Goal: Browse casually: Explore the website without a specific task or goal

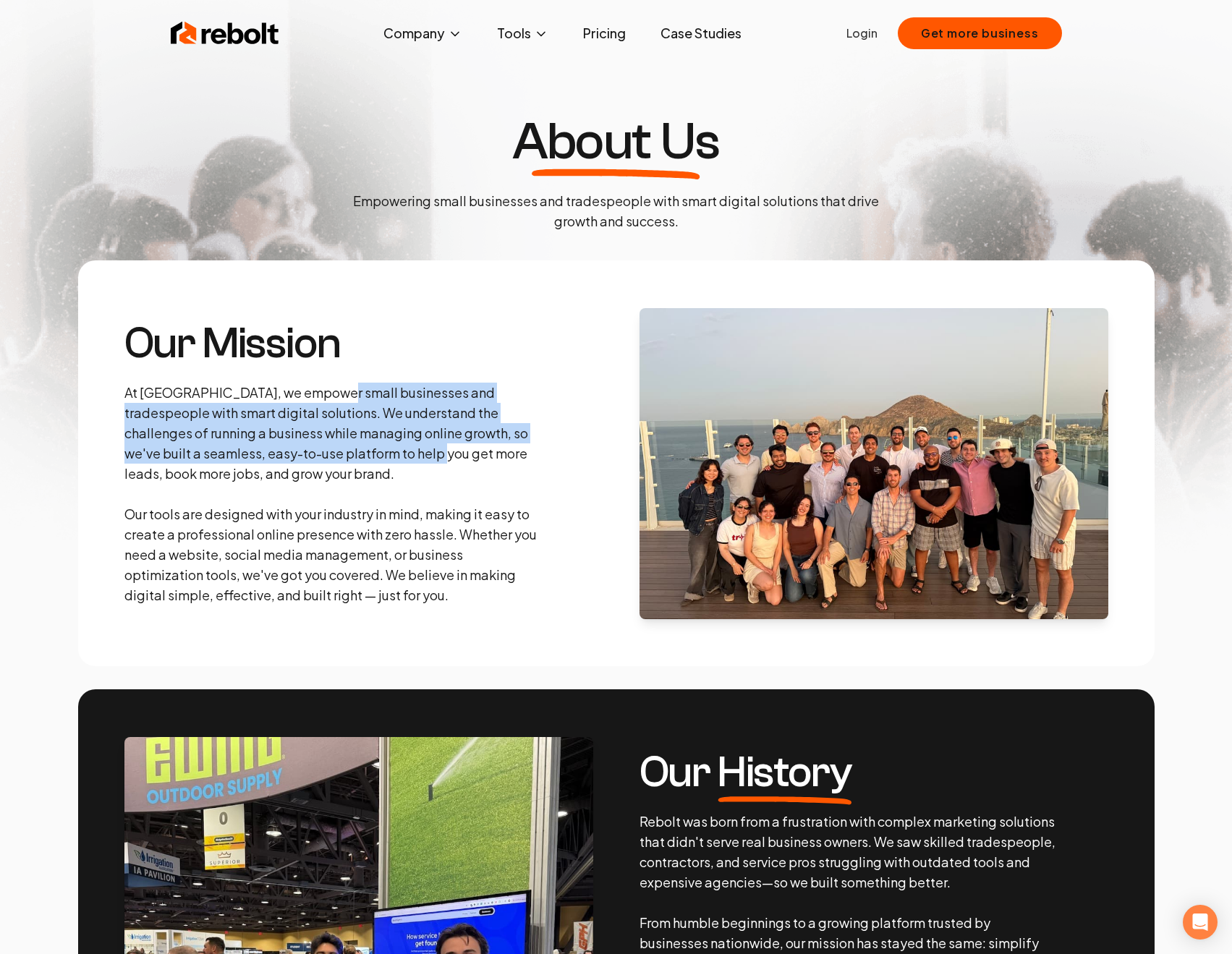
drag, startPoint x: 326, startPoint y: 386, endPoint x: 380, endPoint y: 447, distance: 81.5
click at [380, 447] on p "At [GEOGRAPHIC_DATA], we empower small businesses and tradespeople with smart d…" at bounding box center [333, 494] width 416 height 223
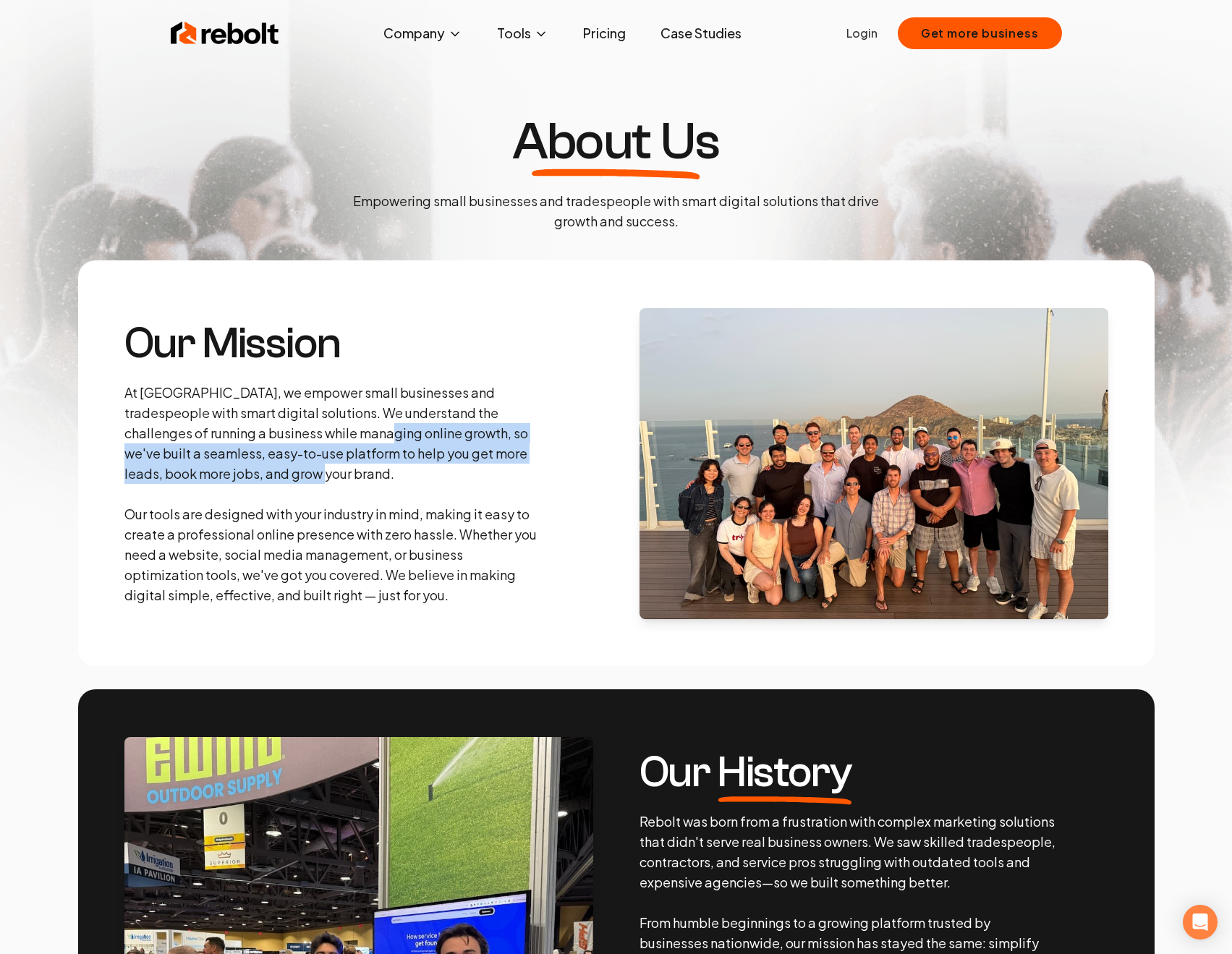
drag, startPoint x: 316, startPoint y: 431, endPoint x: 389, endPoint y: 475, distance: 85.2
click at [389, 475] on p "At [GEOGRAPHIC_DATA], we empower small businesses and tradespeople with smart d…" at bounding box center [333, 494] width 416 height 223
drag, startPoint x: 350, startPoint y: 475, endPoint x: 262, endPoint y: 432, distance: 97.9
click at [262, 432] on p "At [GEOGRAPHIC_DATA], we empower small businesses and tradespeople with smart d…" at bounding box center [333, 494] width 416 height 223
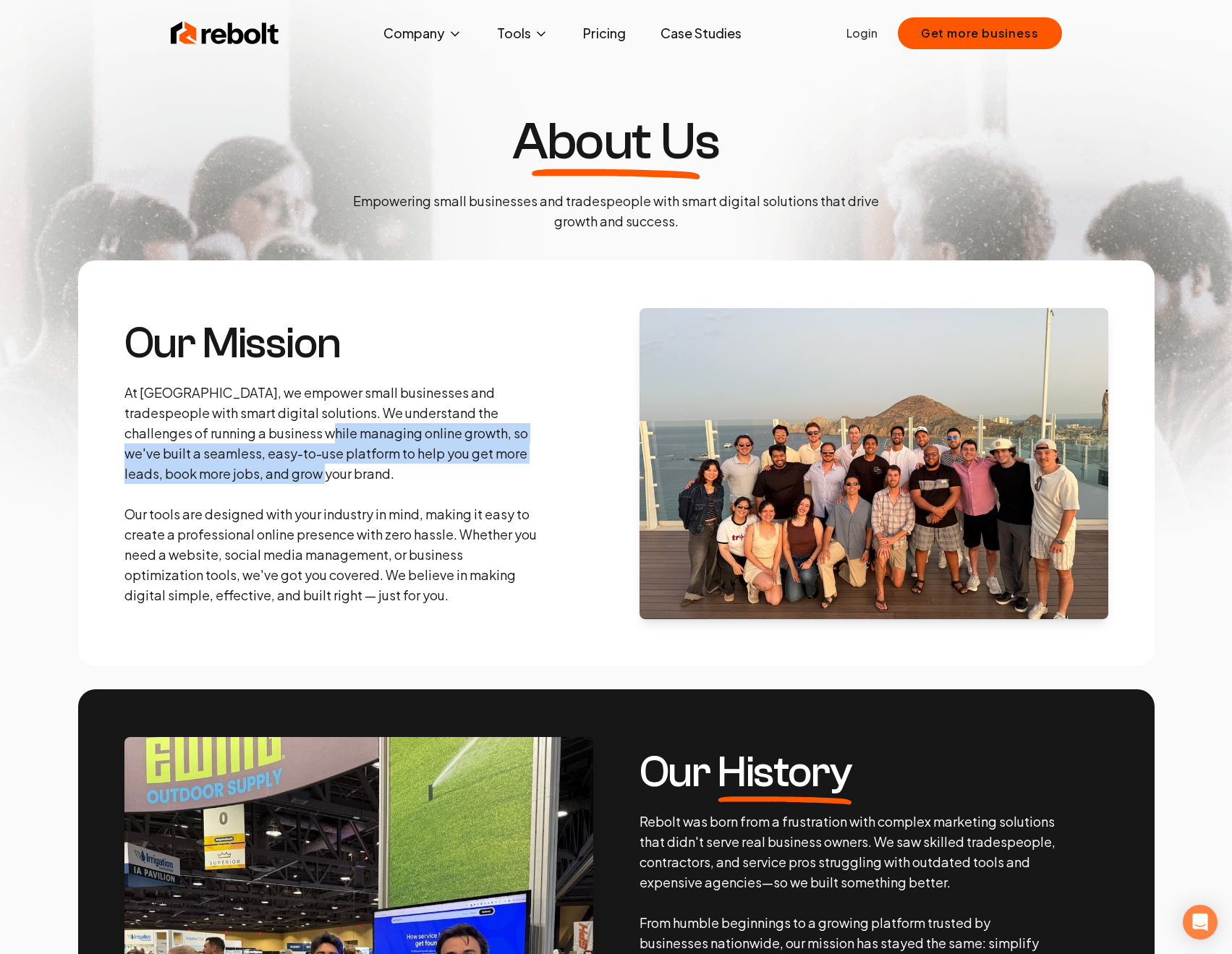
click at [262, 432] on p "At [GEOGRAPHIC_DATA], we empower small businesses and tradespeople with smart d…" at bounding box center [333, 494] width 416 height 223
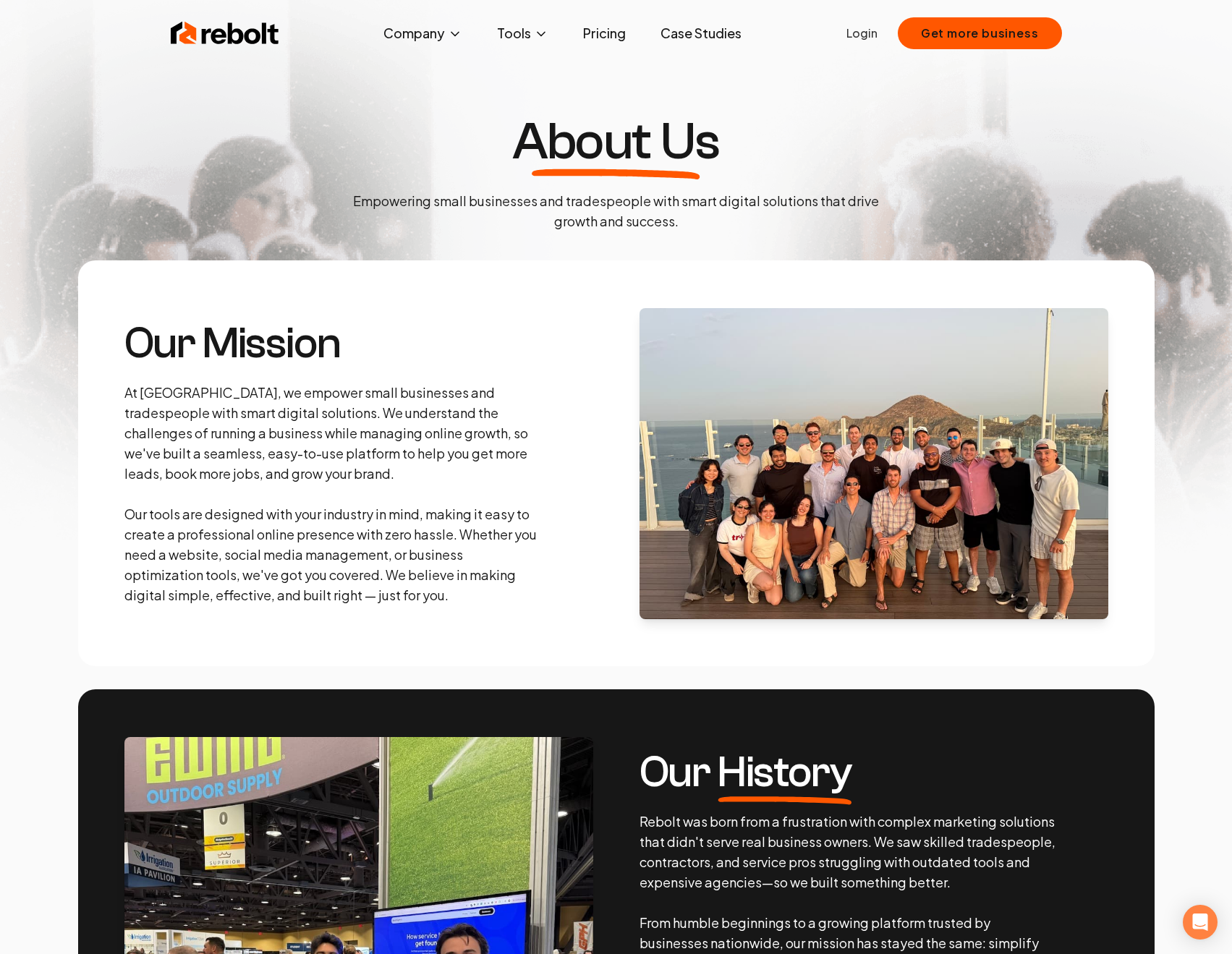
click at [343, 451] on p "At [GEOGRAPHIC_DATA], we empower small businesses and tradespeople with smart d…" at bounding box center [333, 494] width 416 height 223
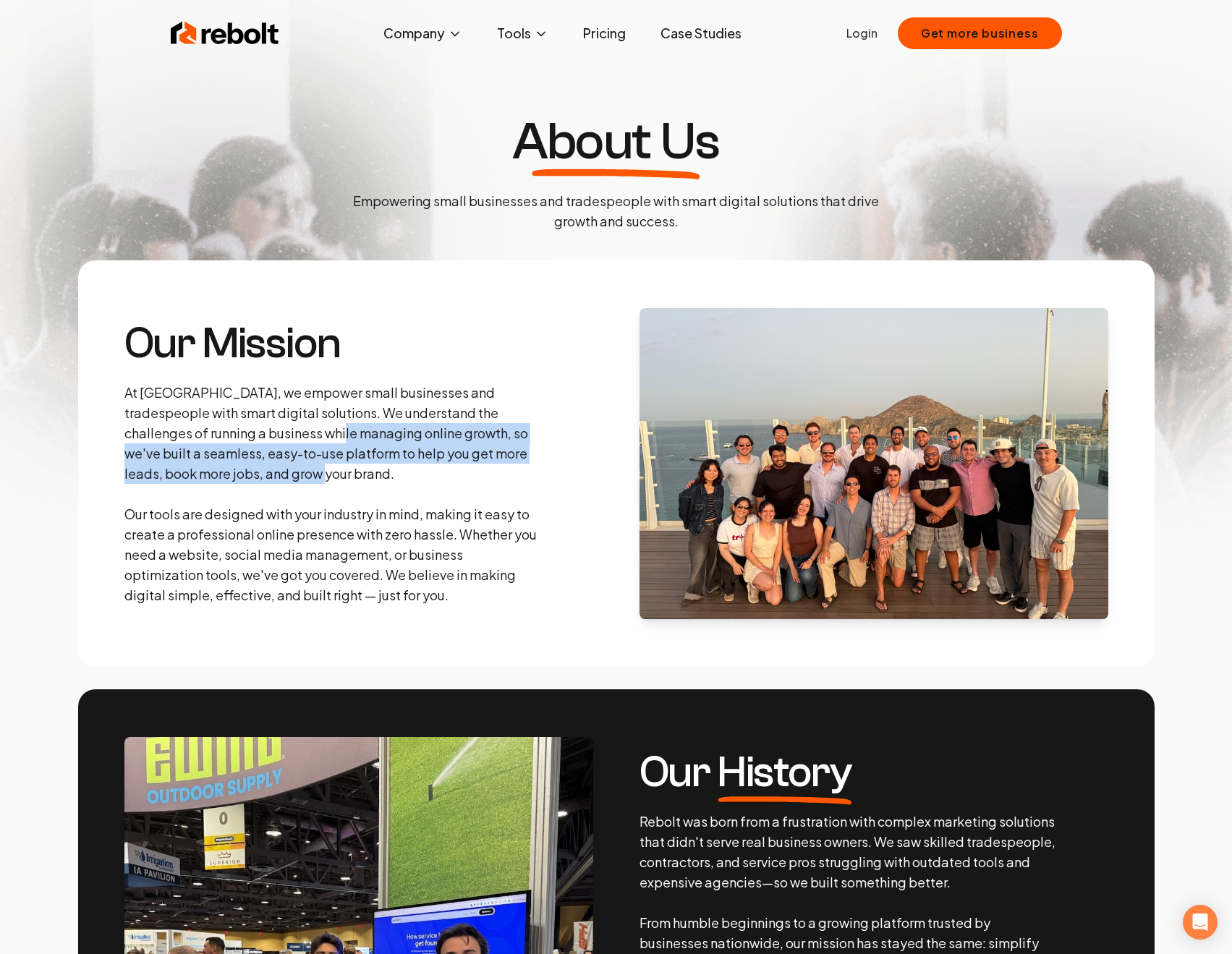
drag, startPoint x: 356, startPoint y: 470, endPoint x: 273, endPoint y: 426, distance: 93.9
click at [273, 426] on p "At [GEOGRAPHIC_DATA], we empower small businesses and tradespeople with smart d…" at bounding box center [333, 494] width 416 height 223
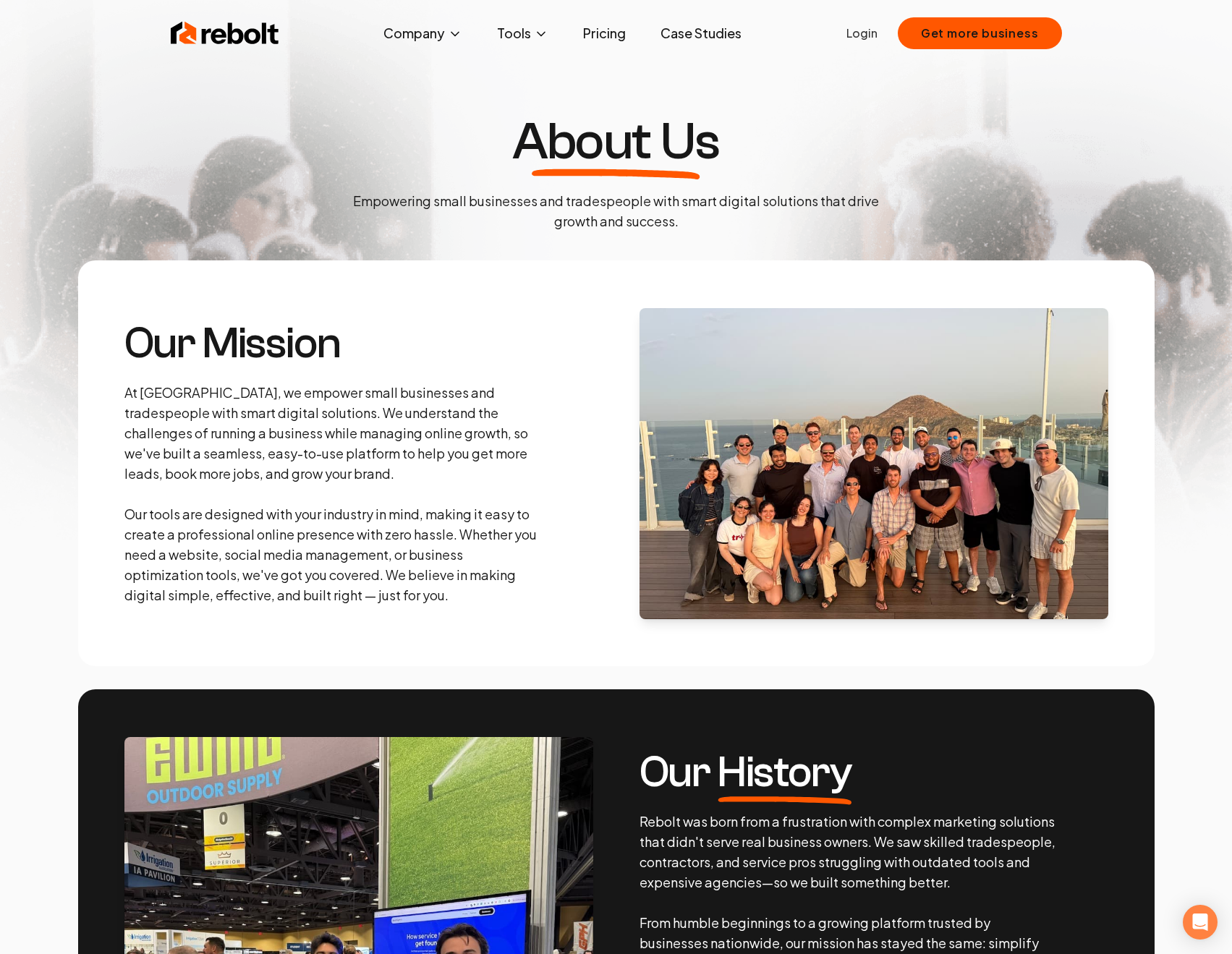
click at [341, 430] on p "At [GEOGRAPHIC_DATA], we empower small businesses and tradespeople with smart d…" at bounding box center [333, 494] width 416 height 223
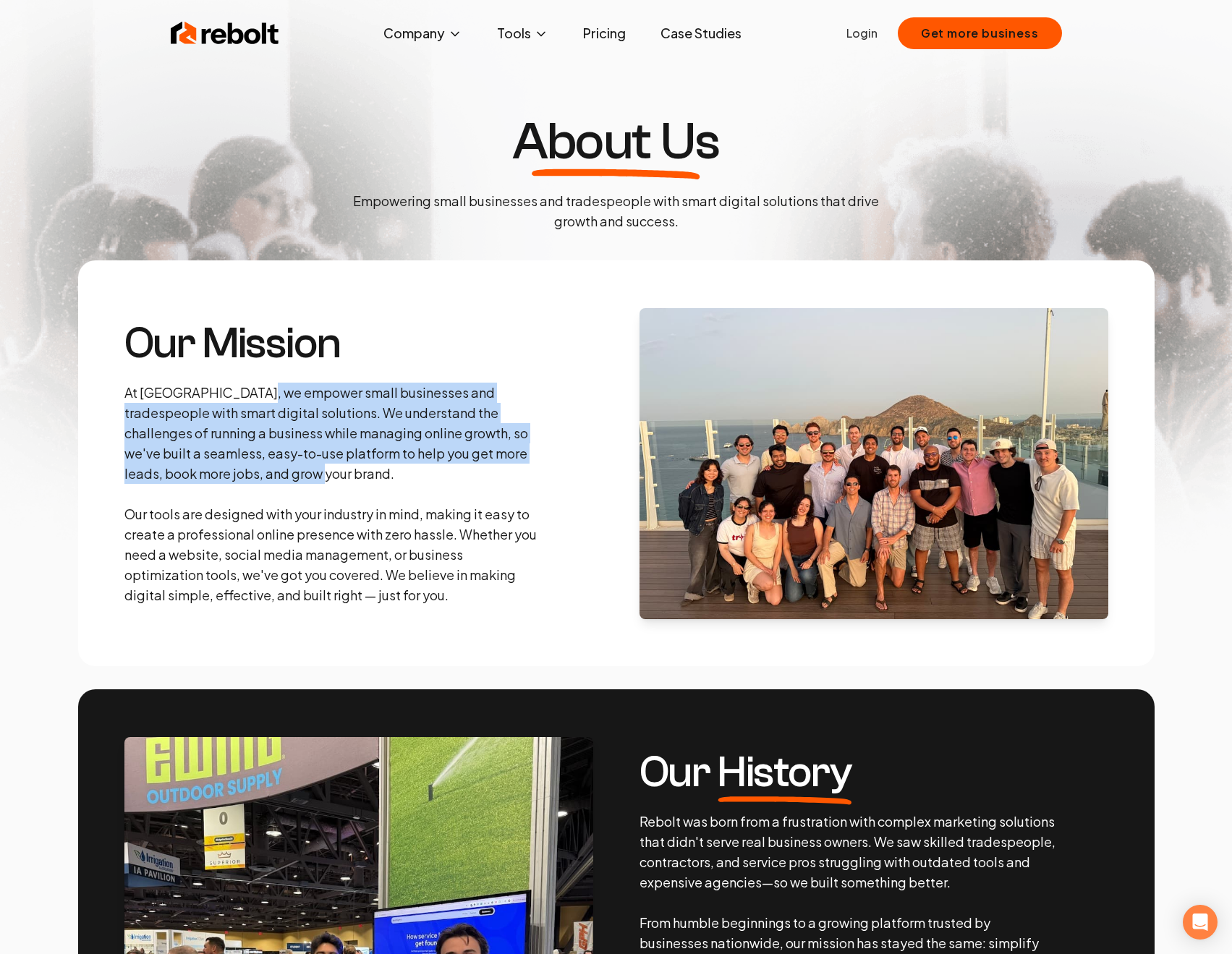
drag, startPoint x: 346, startPoint y: 474, endPoint x: 262, endPoint y: 399, distance: 112.6
click at [262, 399] on p "At [GEOGRAPHIC_DATA], we empower small businesses and tradespeople with smart d…" at bounding box center [333, 494] width 416 height 223
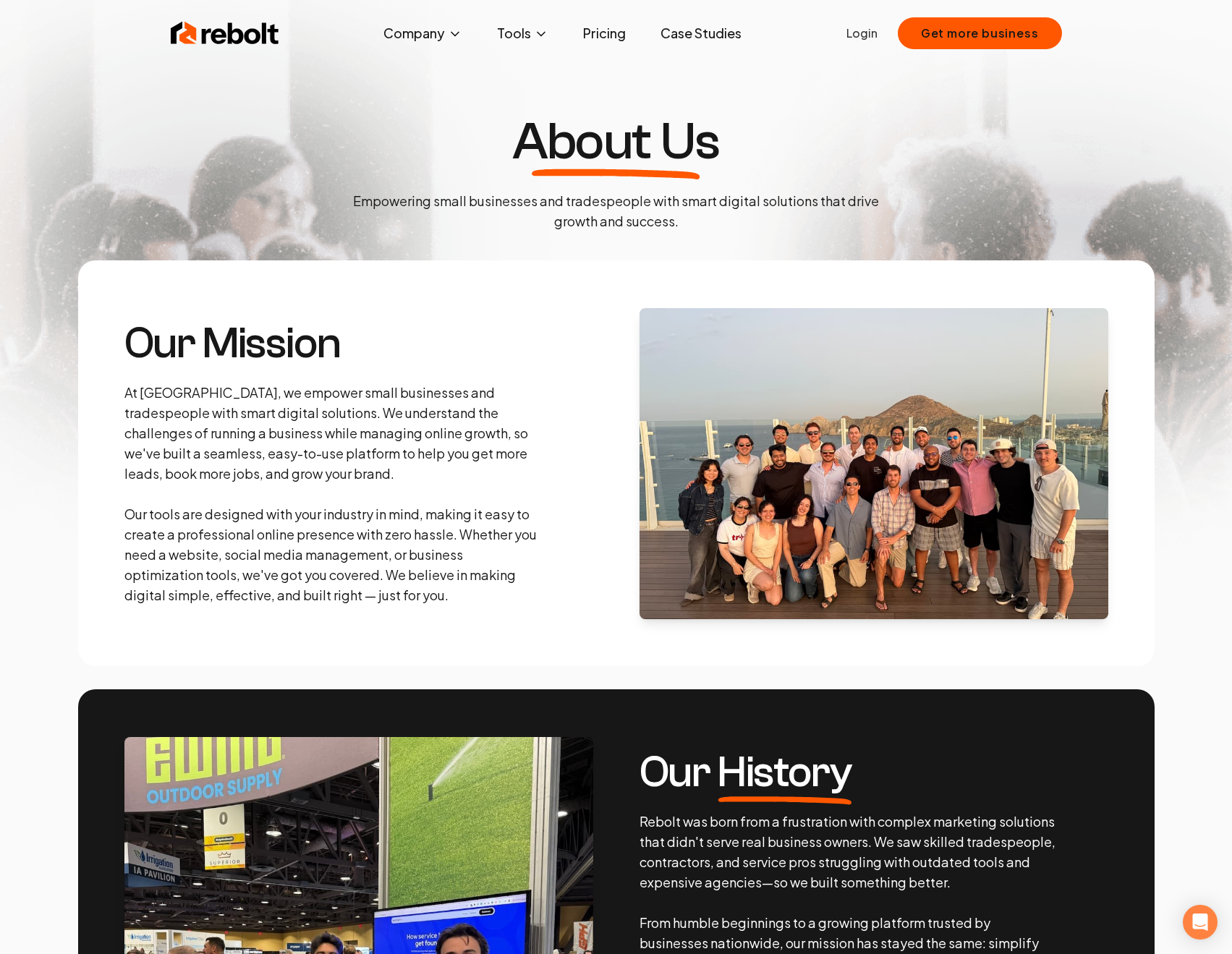
click at [300, 416] on p "At [GEOGRAPHIC_DATA], we empower small businesses and tradespeople with smart d…" at bounding box center [333, 494] width 416 height 223
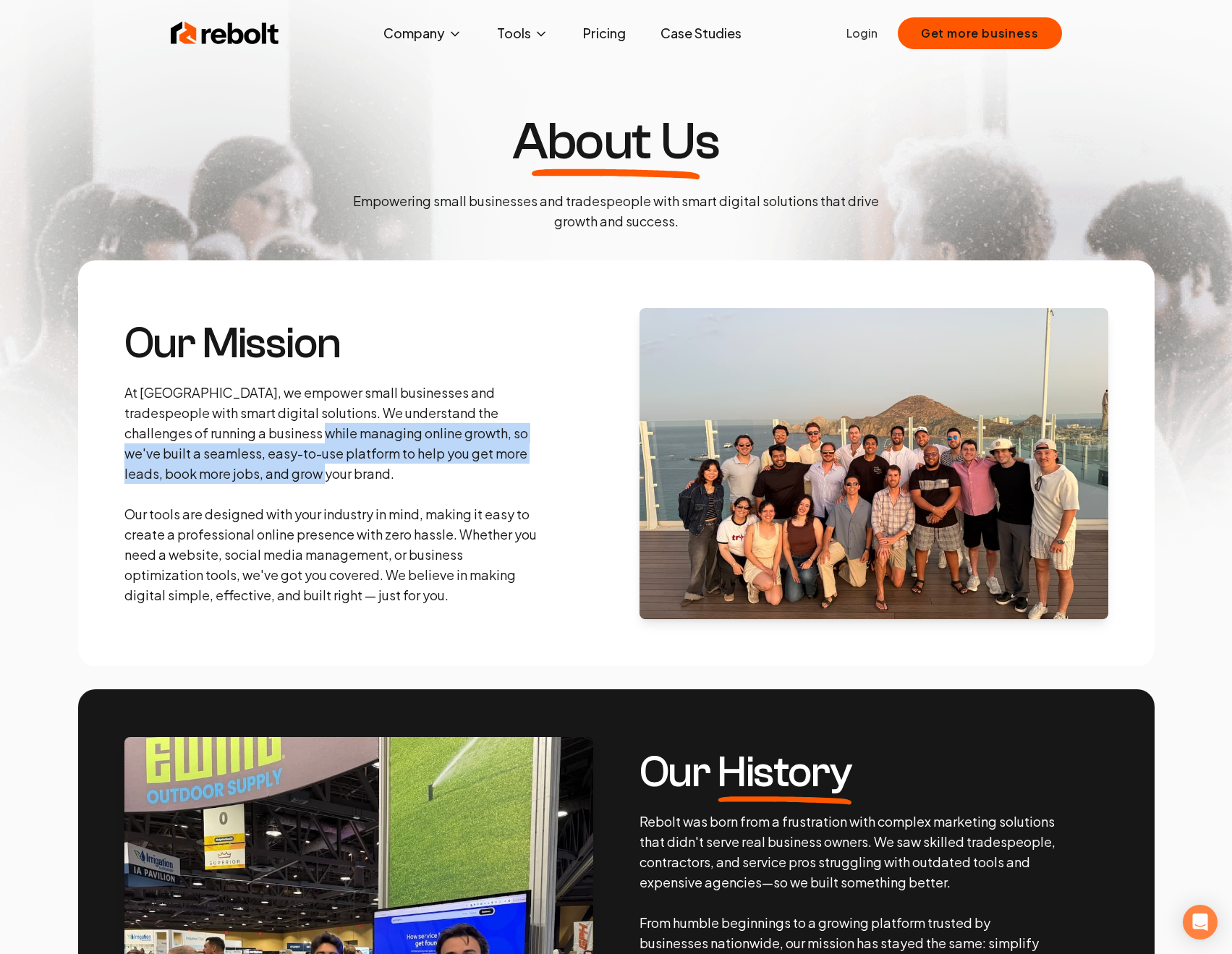
drag, startPoint x: 345, startPoint y: 474, endPoint x: 256, endPoint y: 432, distance: 98.4
click at [256, 432] on p "At [GEOGRAPHIC_DATA], we empower small businesses and tradespeople with smart d…" at bounding box center [333, 494] width 416 height 223
click at [256, 432] on p "At [GEOGRAPHIC_DATA], we empower small businesses and tradespeople with smart d…" at bounding box center [333, 494] width 416 height 223
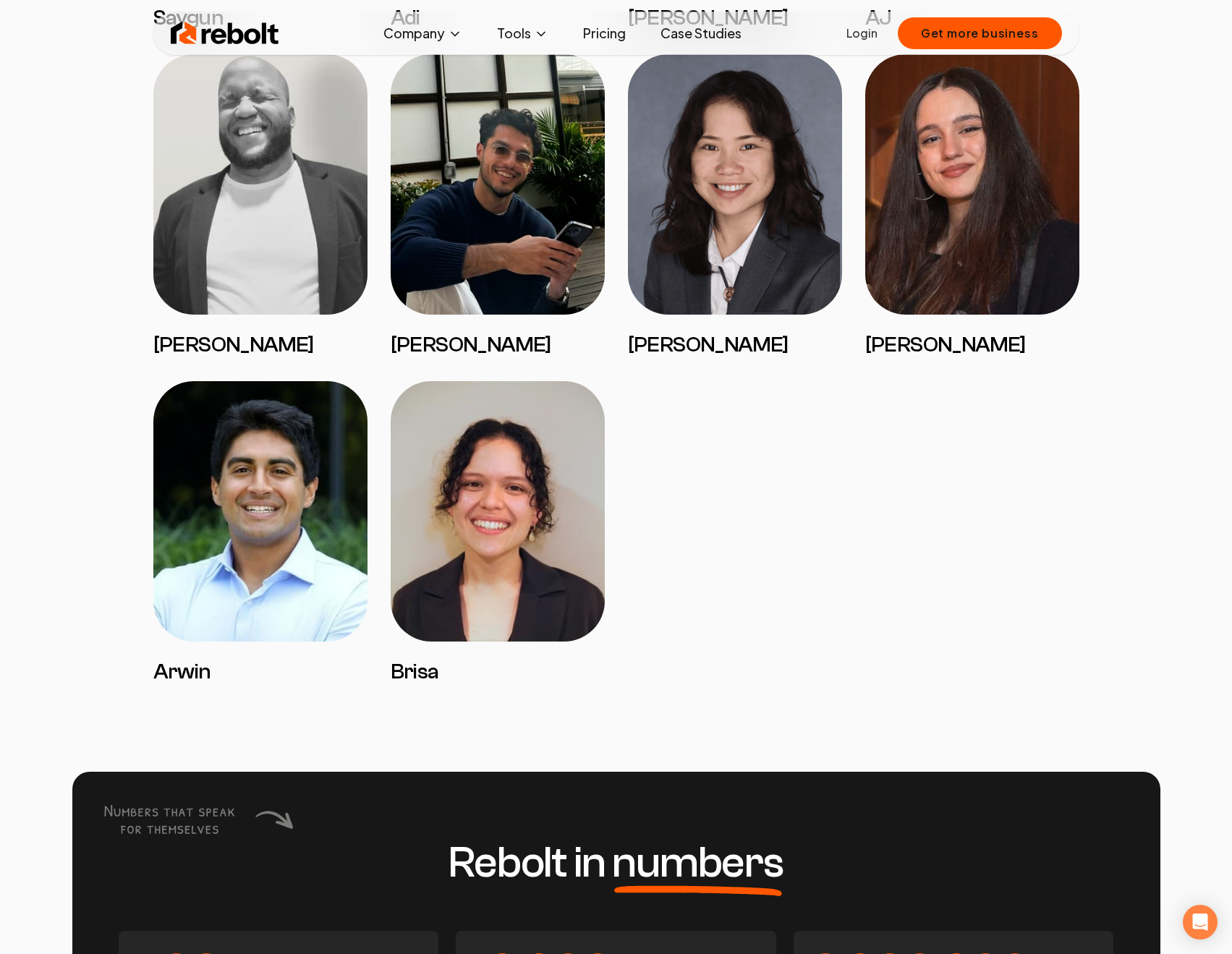
scroll to position [2909, 0]
